Goal: Navigation & Orientation: Find specific page/section

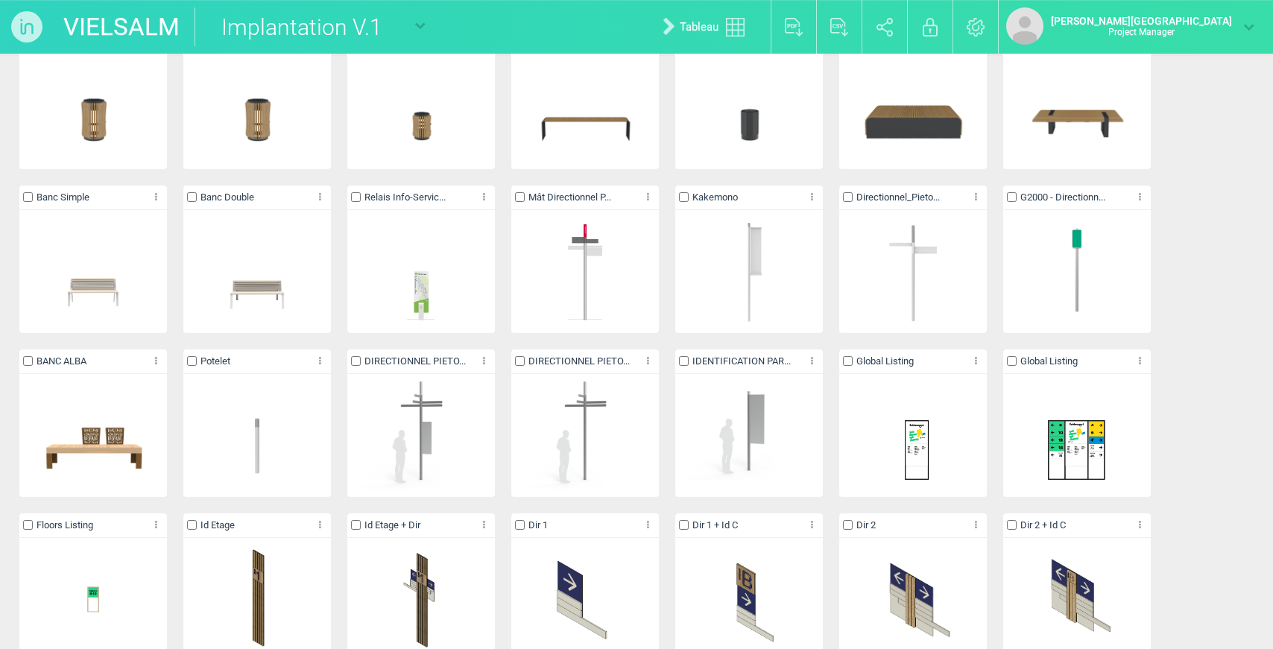
scroll to position [2931, 0]
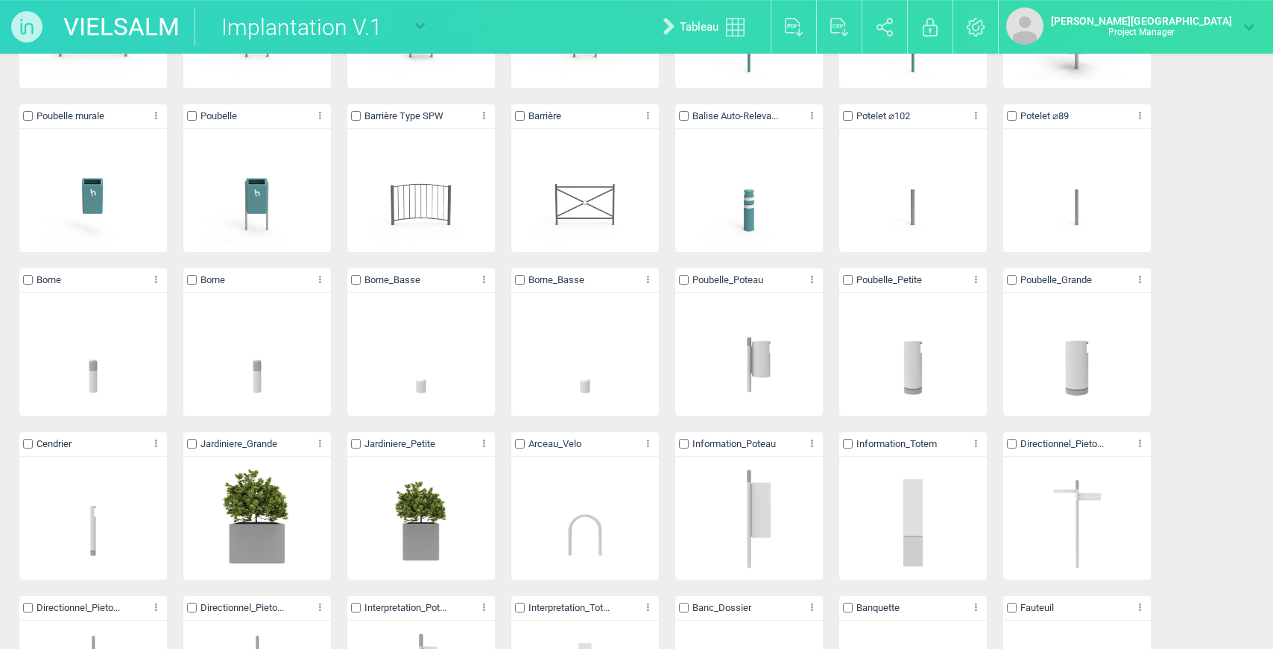
scroll to position [4570, 0]
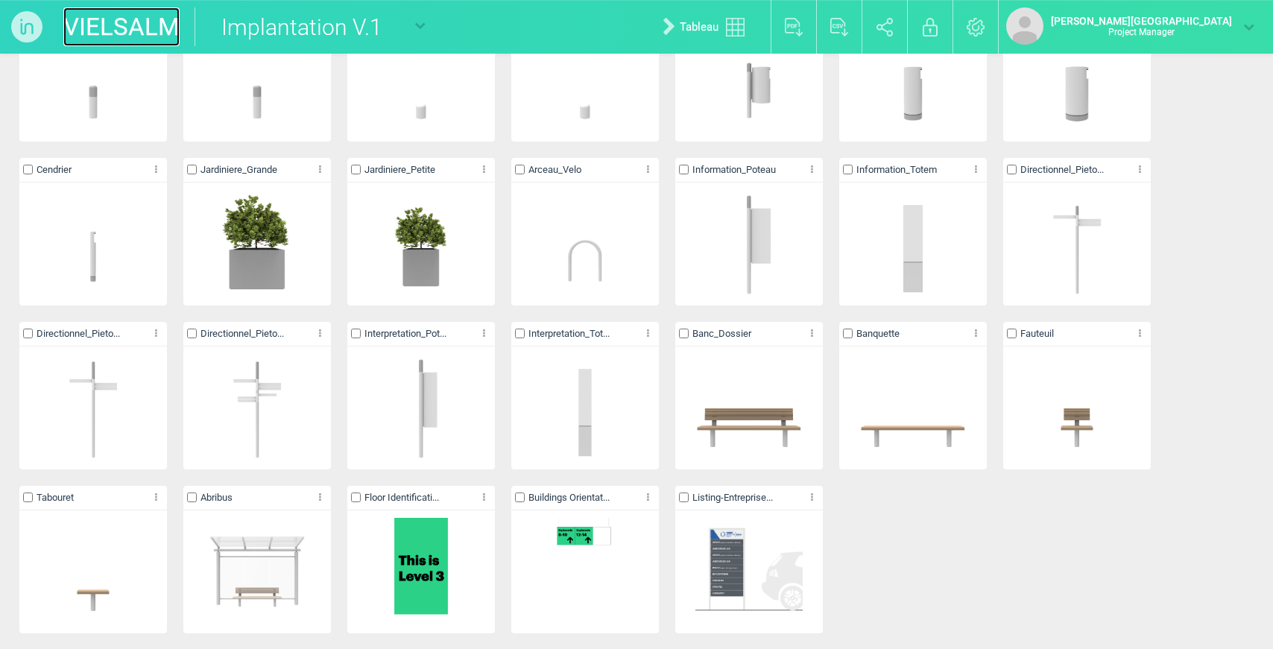
click at [91, 29] on link "VIELSALM" at bounding box center [121, 26] width 116 height 39
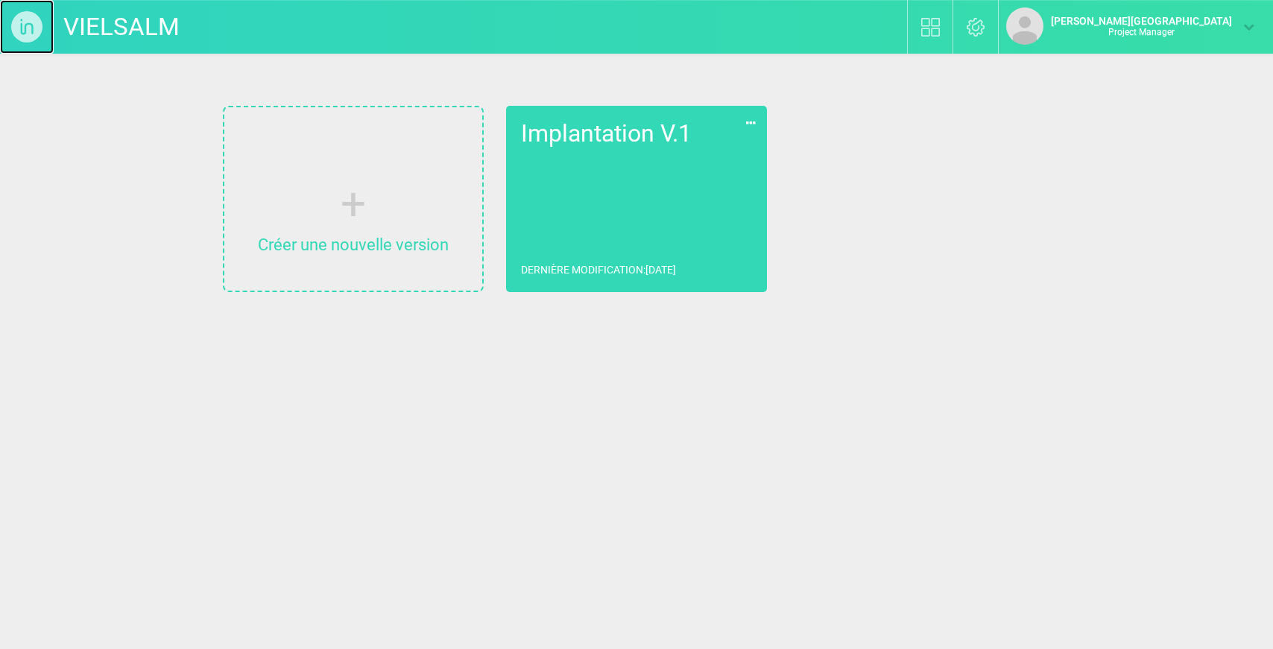
click at [17, 31] on img at bounding box center [27, 27] width 54 height 54
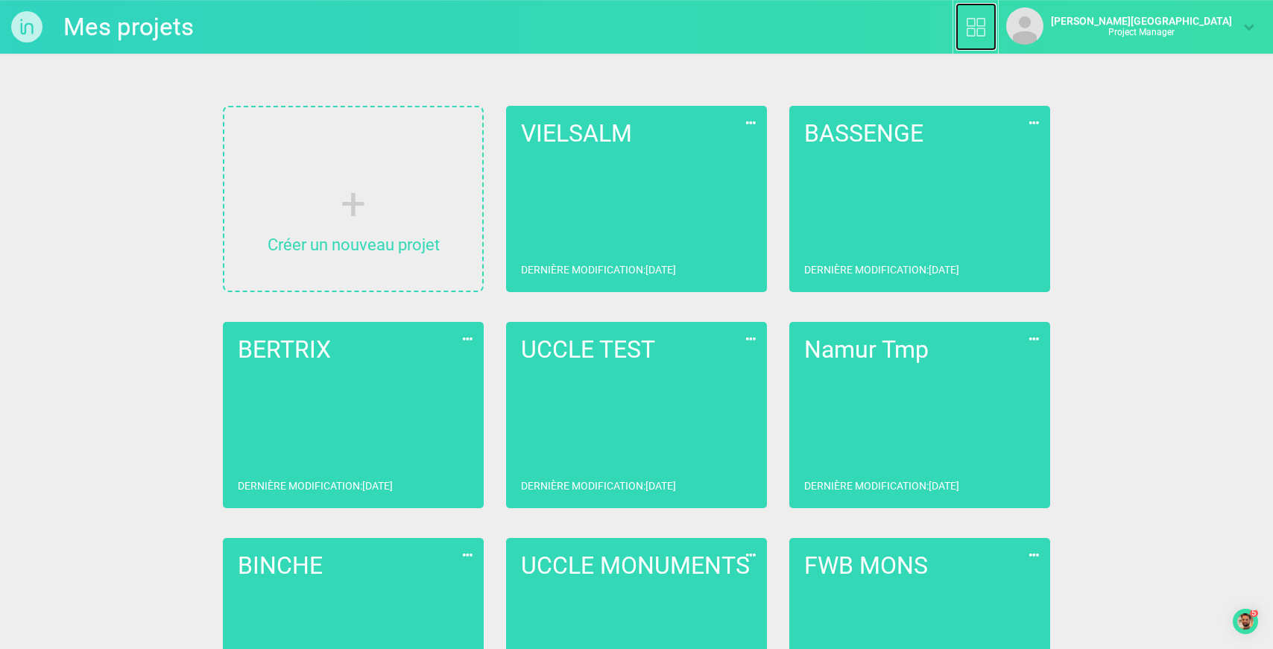
click at [985, 24] on img at bounding box center [976, 27] width 19 height 19
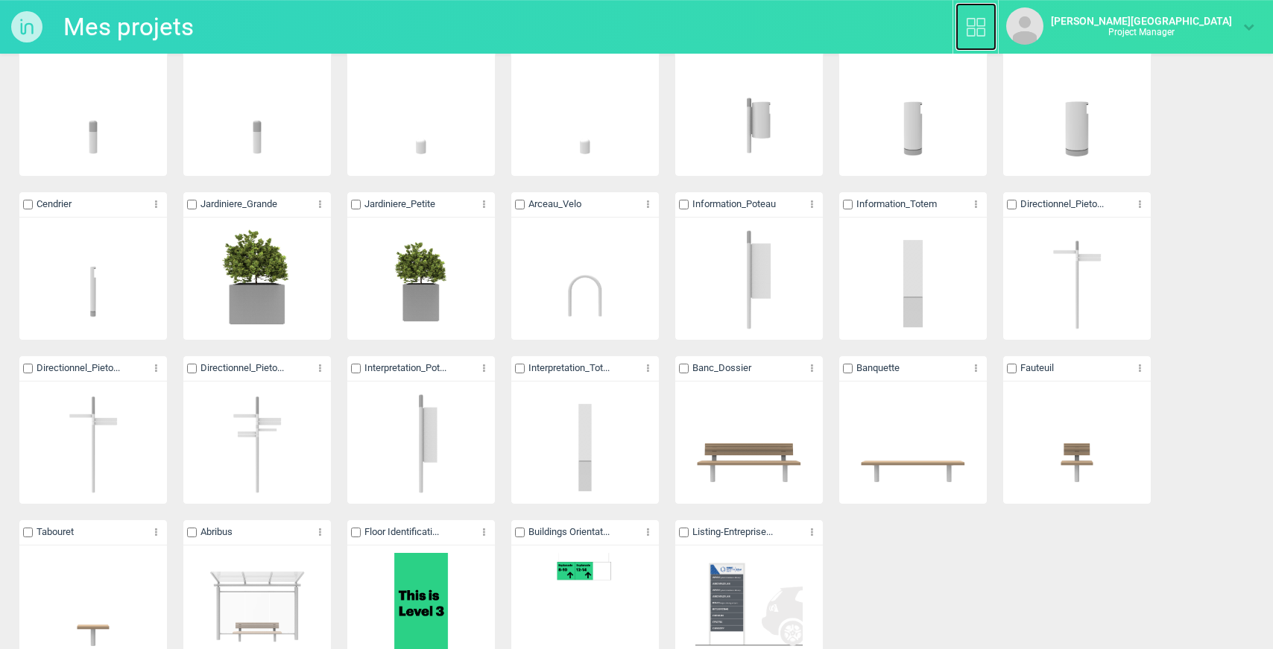
scroll to position [4299, 0]
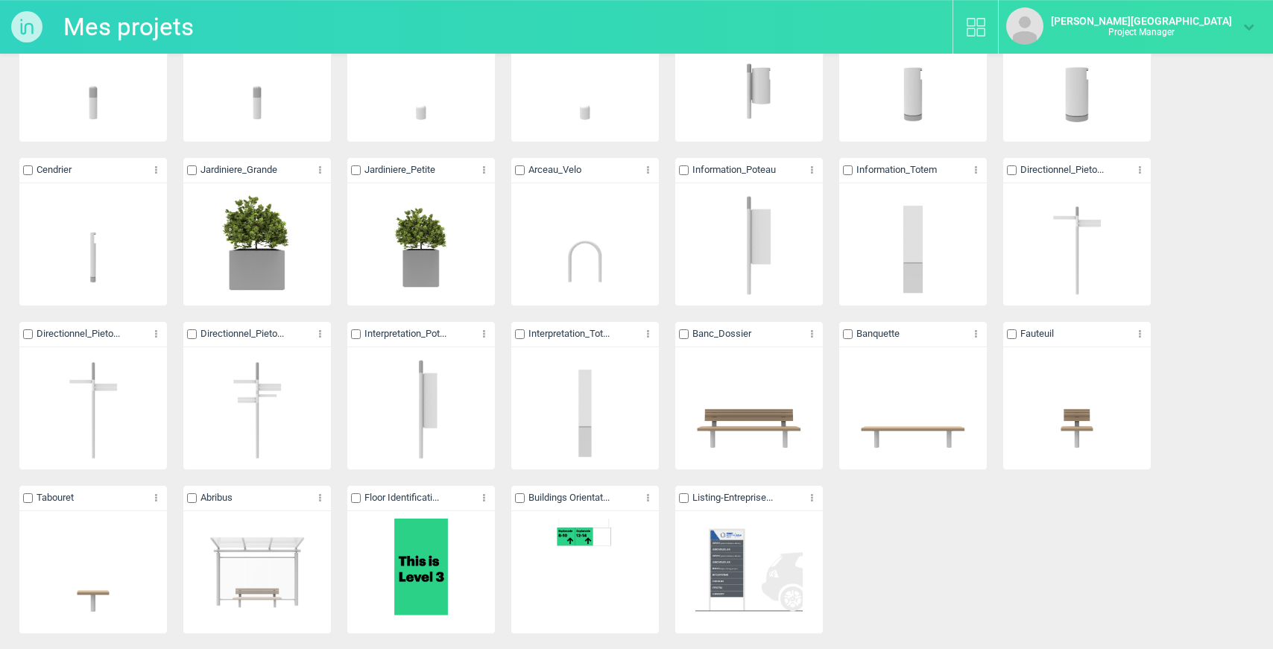
click at [28, 17] on img at bounding box center [27, 27] width 54 height 54
